Goal: Task Accomplishment & Management: Use online tool/utility

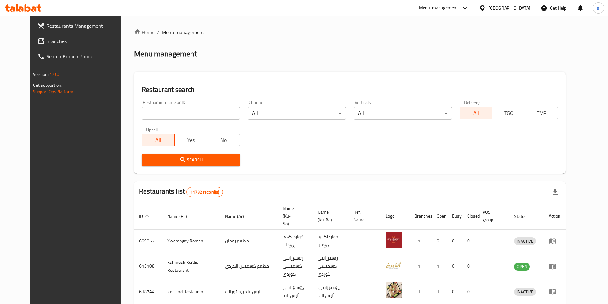
click at [168, 110] on input "search" at bounding box center [191, 113] width 98 height 13
paste input "Gelato Sweets"
type input "Gelato Sweets"
click at [218, 156] on span "Search" at bounding box center [191, 160] width 88 height 8
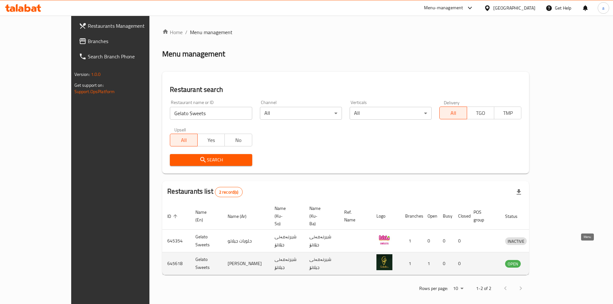
click at [547, 260] on icon "enhanced table" at bounding box center [544, 264] width 8 height 8
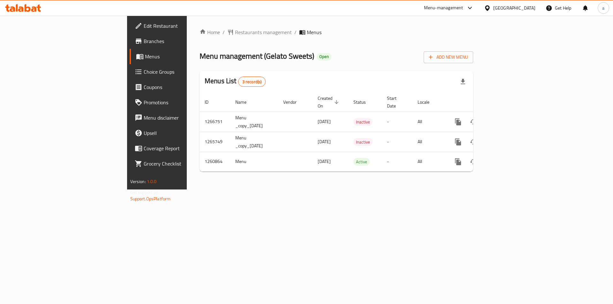
click at [144, 40] on span "Branches" at bounding box center [184, 41] width 81 height 8
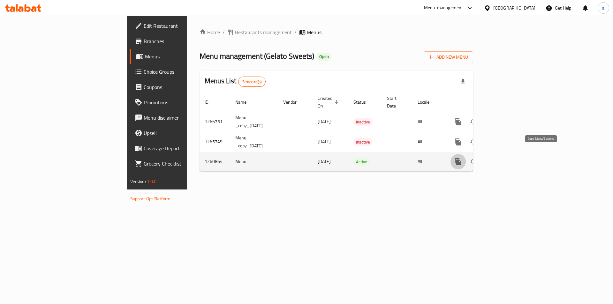
click at [461, 158] on icon "more" at bounding box center [458, 161] width 6 height 7
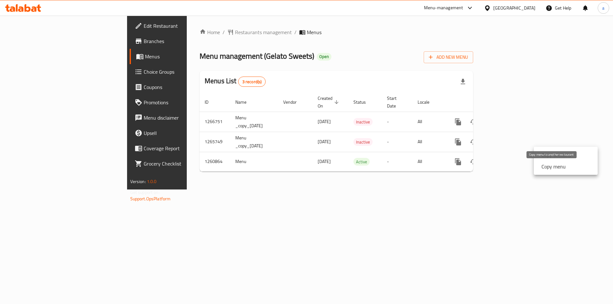
click at [552, 169] on strong "Copy menu" at bounding box center [553, 167] width 24 height 8
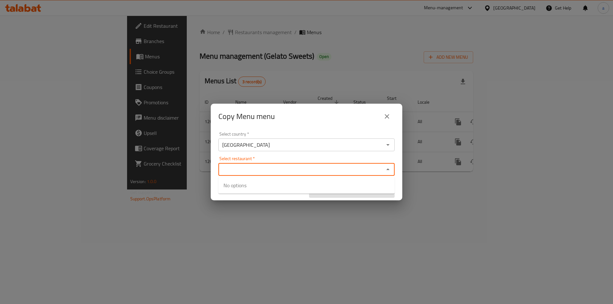
click at [275, 173] on input "Select restaurant   *" at bounding box center [301, 169] width 162 height 9
paste input "Gelato Sweets"
type input "Gelato Sweets"
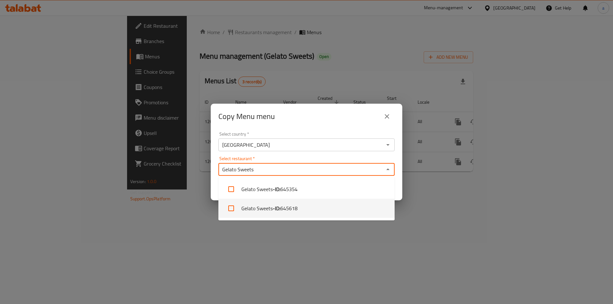
click at [231, 206] on input "checkbox" at bounding box center [230, 208] width 15 height 15
checkbox input "true"
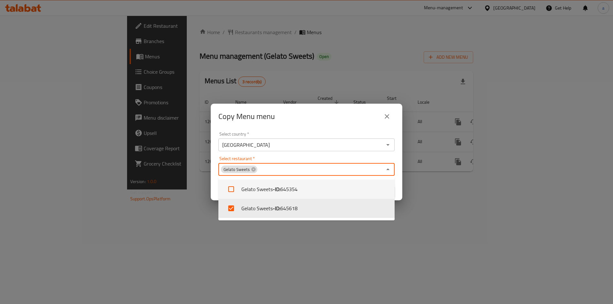
click at [278, 159] on div "Select restaurant   * Gelato Sweets Select restaurant *" at bounding box center [306, 165] width 176 height 19
click at [363, 159] on div "Select restaurant   * Gelato Sweets Select restaurant *" at bounding box center [306, 165] width 176 height 19
click at [386, 169] on icon "Close" at bounding box center [388, 170] width 8 height 8
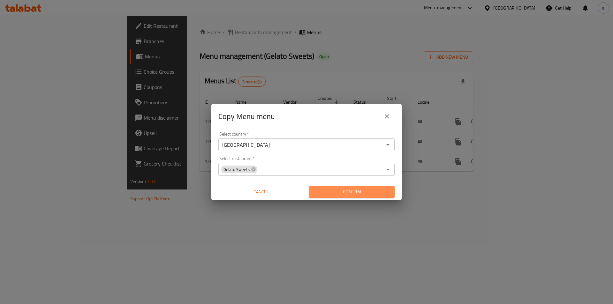
click at [373, 190] on span "Confirm" at bounding box center [351, 192] width 75 height 8
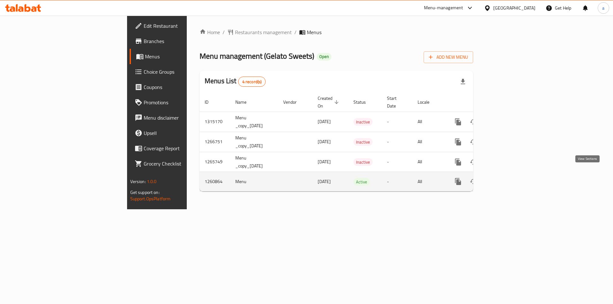
click at [508, 178] on icon "enhanced table" at bounding box center [504, 182] width 8 height 8
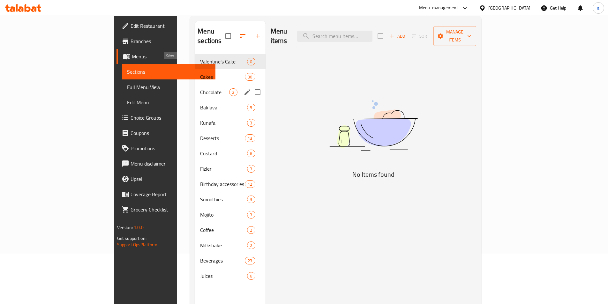
scroll to position [89, 0]
